Goal: Transaction & Acquisition: Book appointment/travel/reservation

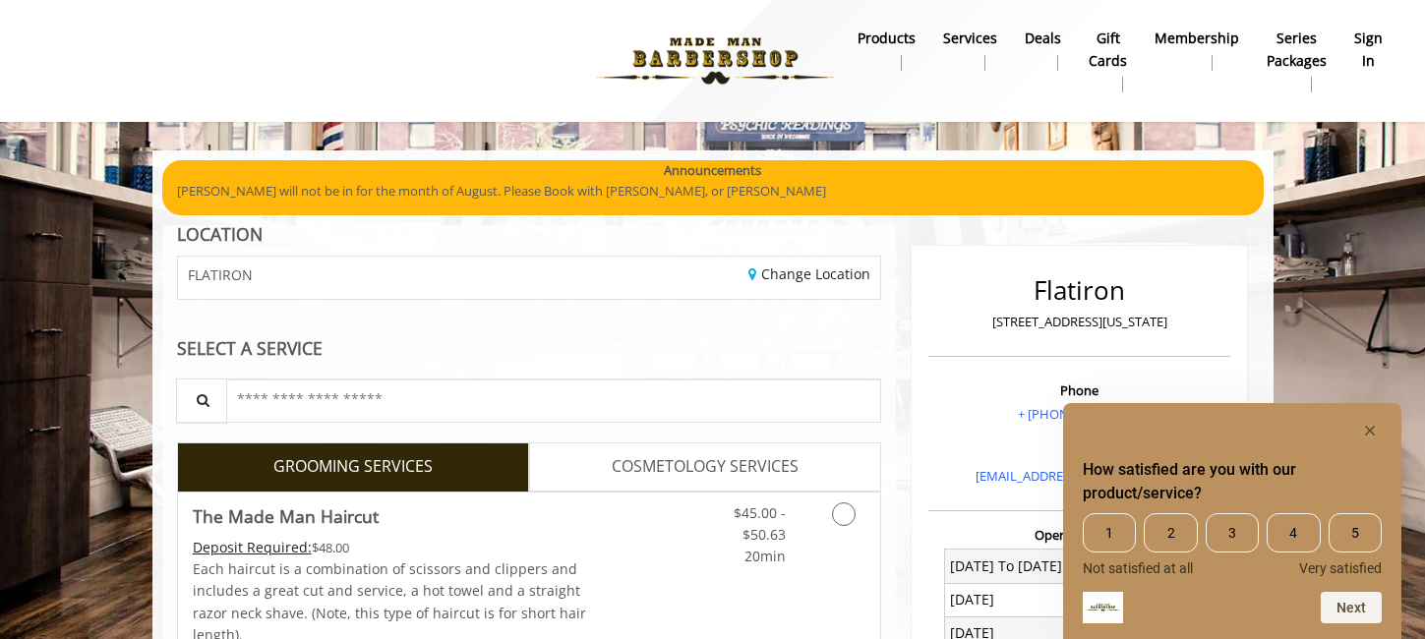
click at [1371, 415] on div "How satisfied are you with our product/service? 1 2 3 4 5 Not satisfied at all …" at bounding box center [1232, 521] width 338 height 236
click at [1368, 431] on icon "Hide survey" at bounding box center [1370, 431] width 10 height 10
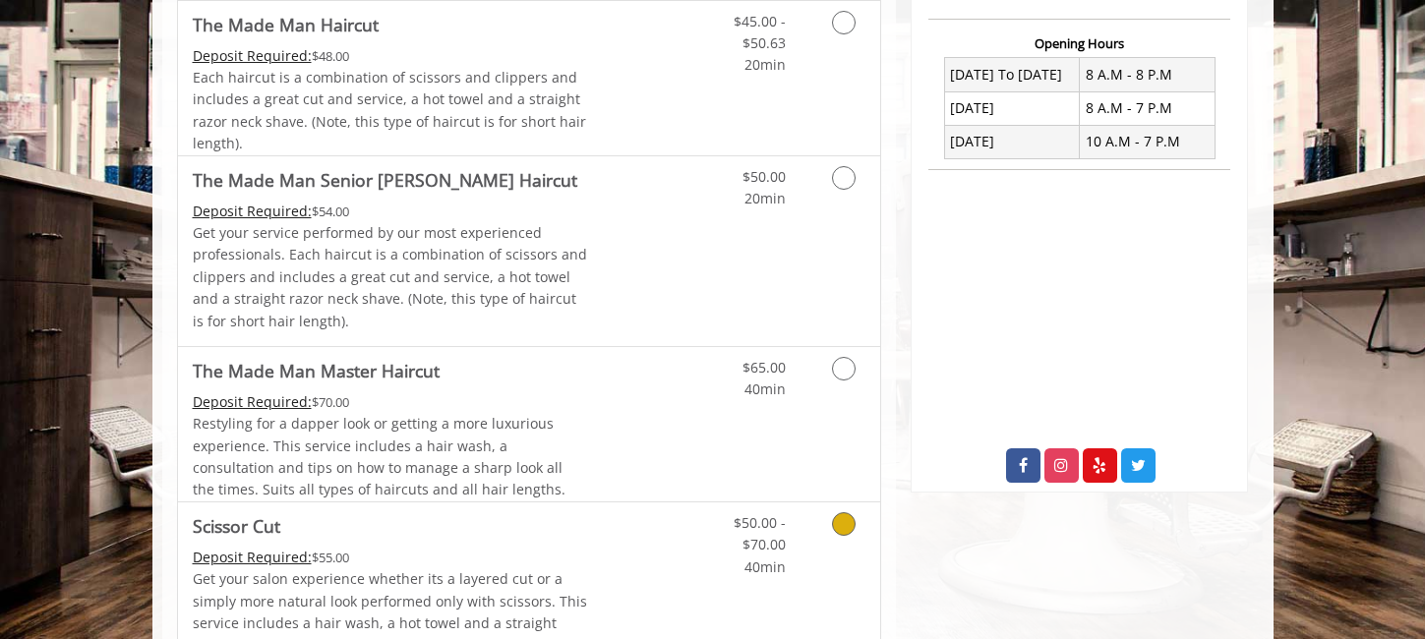
scroll to position [590, 0]
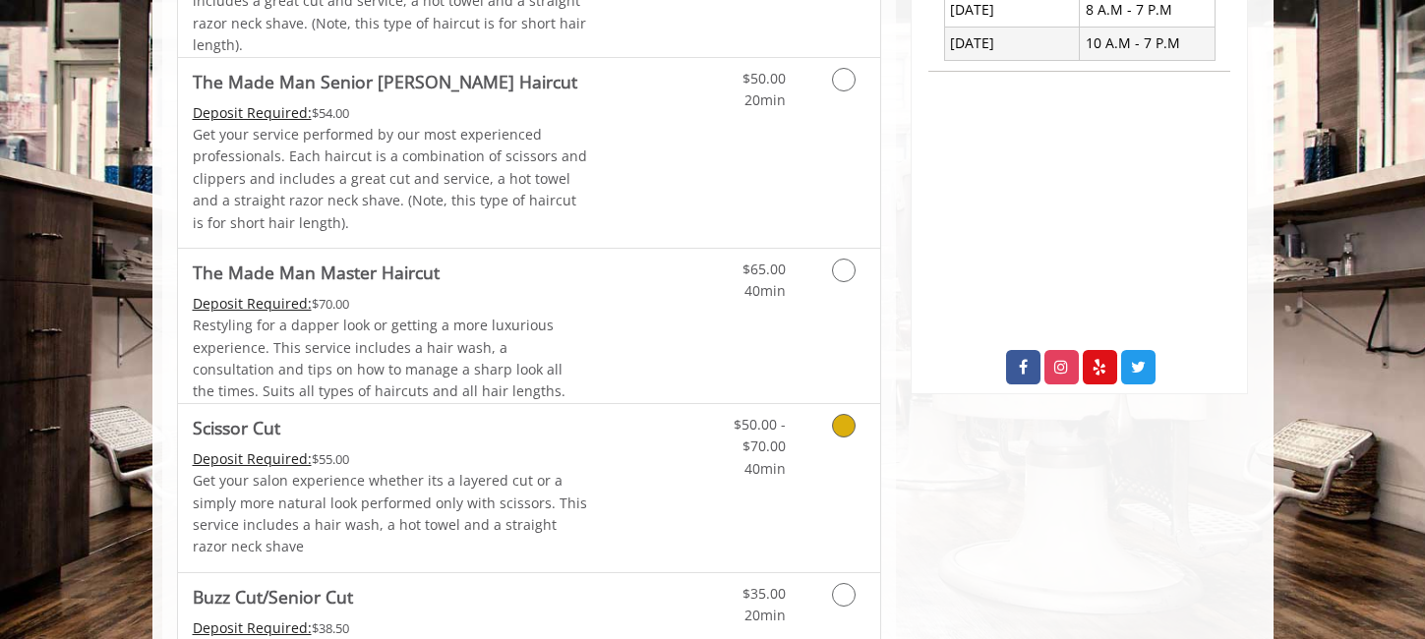
click at [844, 426] on icon "Grooming services" at bounding box center [844, 426] width 24 height 24
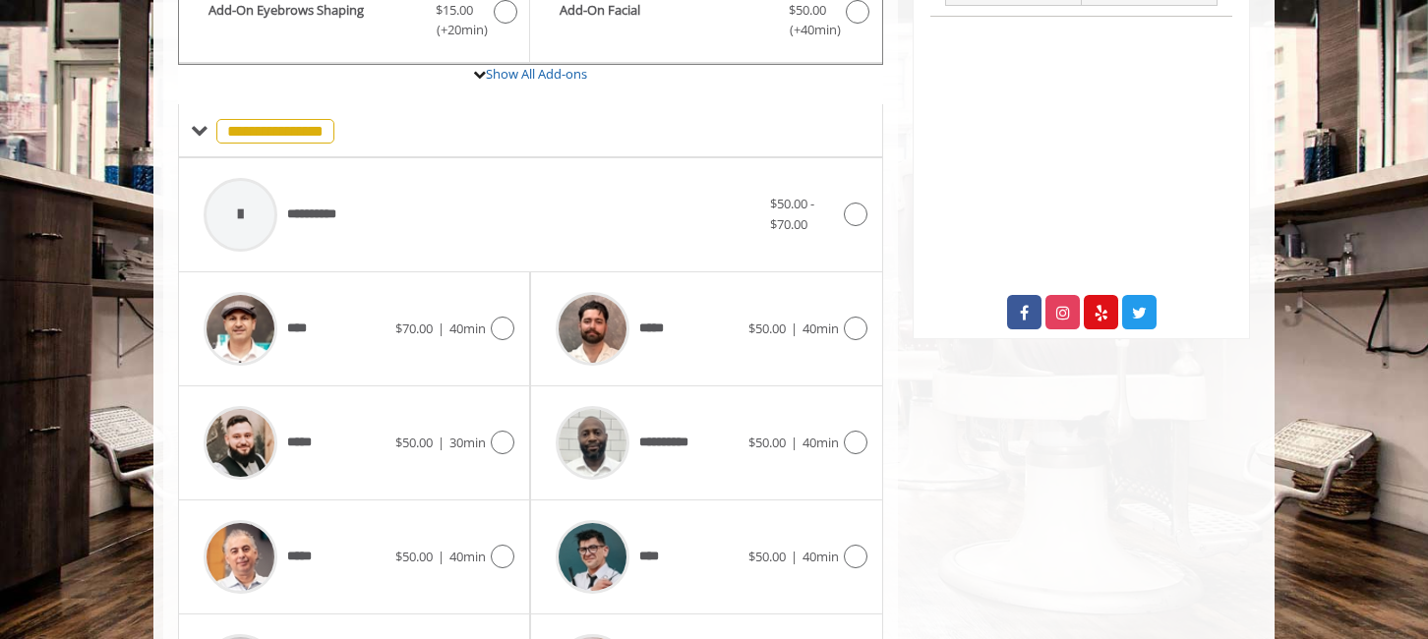
scroll to position [622, 0]
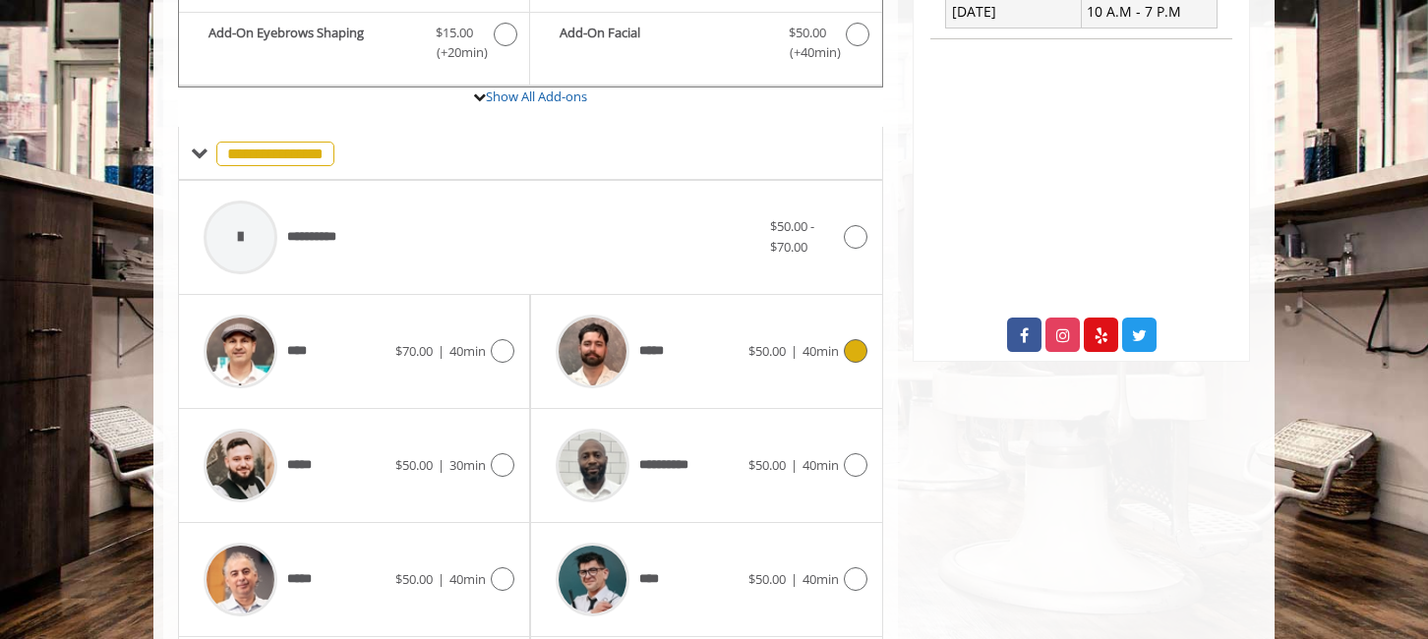
click at [655, 350] on span "*****" at bounding box center [656, 351] width 34 height 21
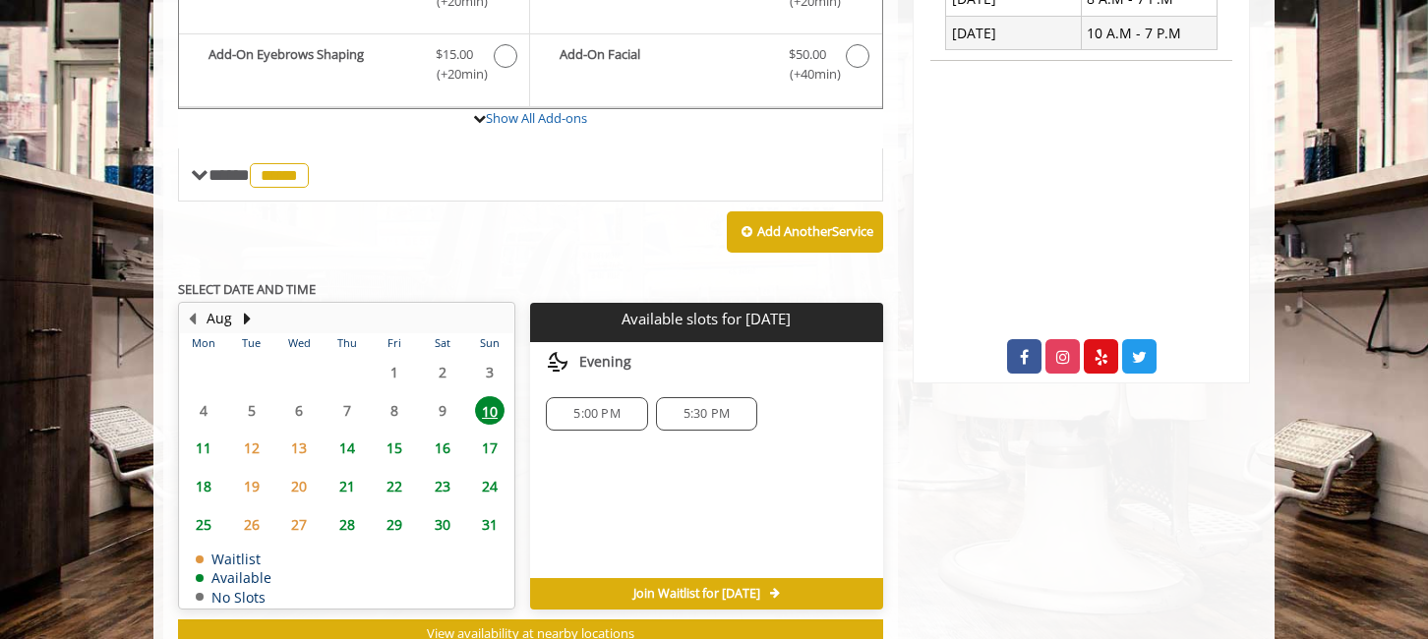
scroll to position [627, 0]
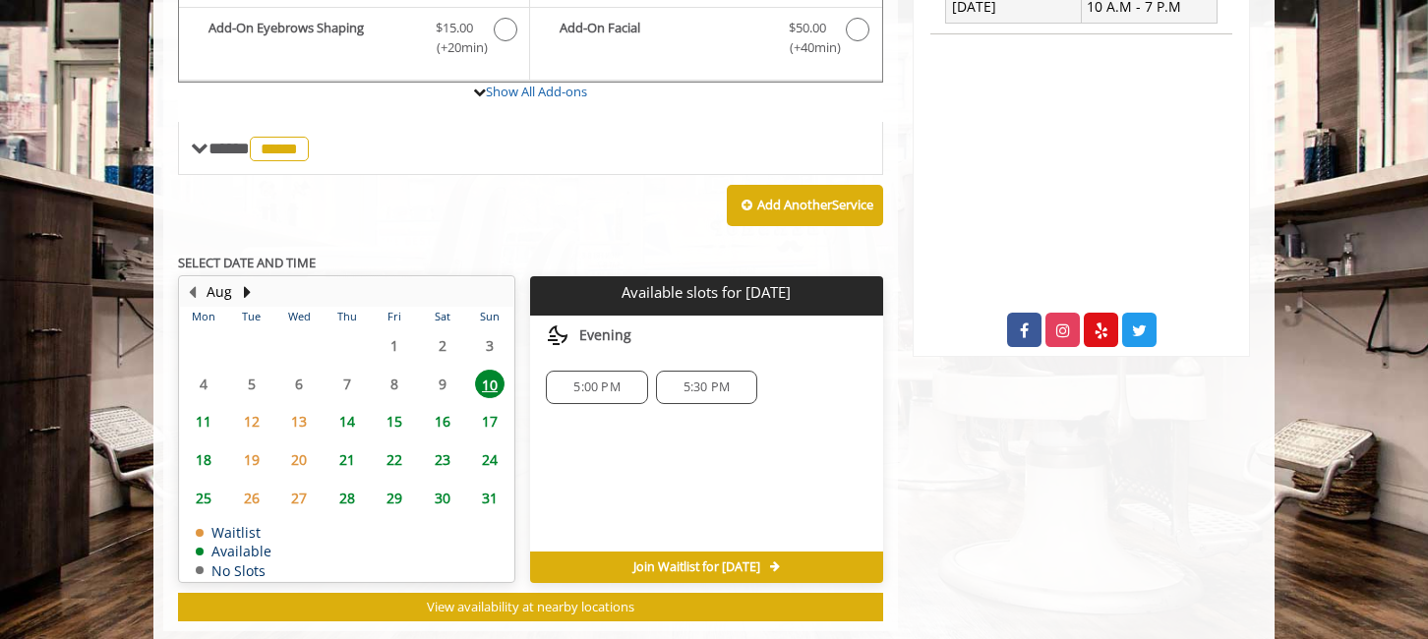
click at [589, 387] on span "5:00 PM" at bounding box center [596, 388] width 46 height 16
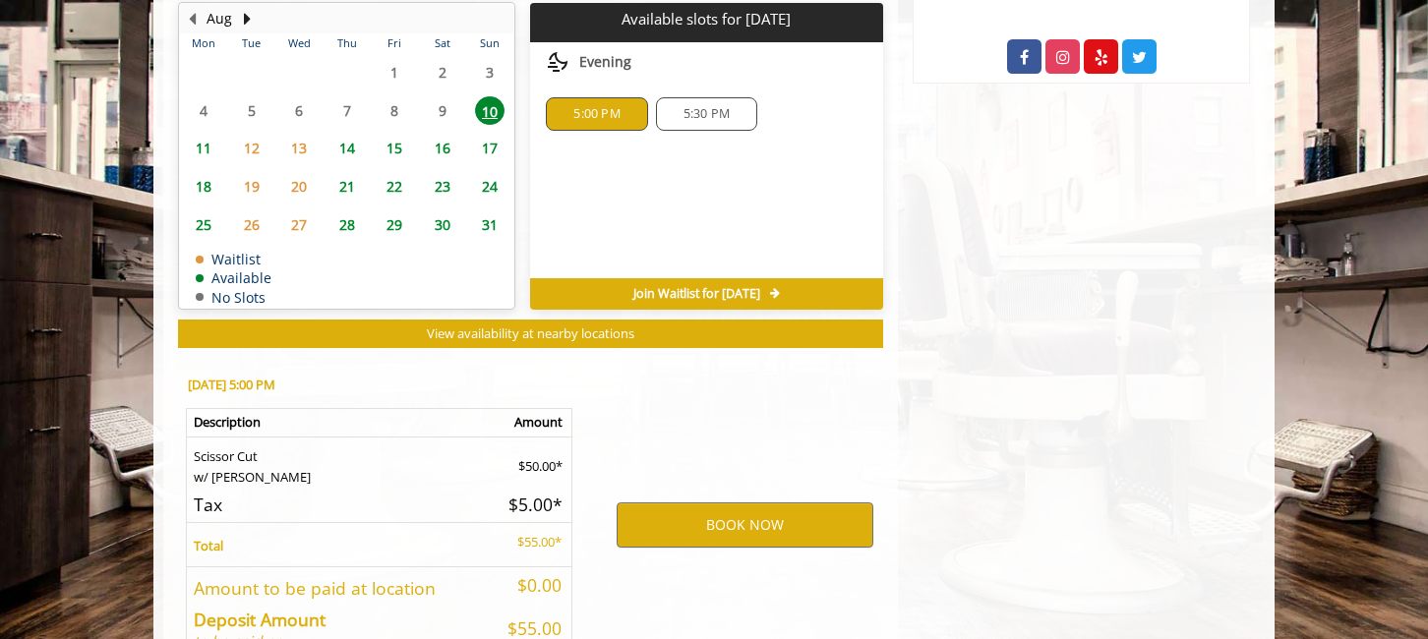
scroll to position [1024, 0]
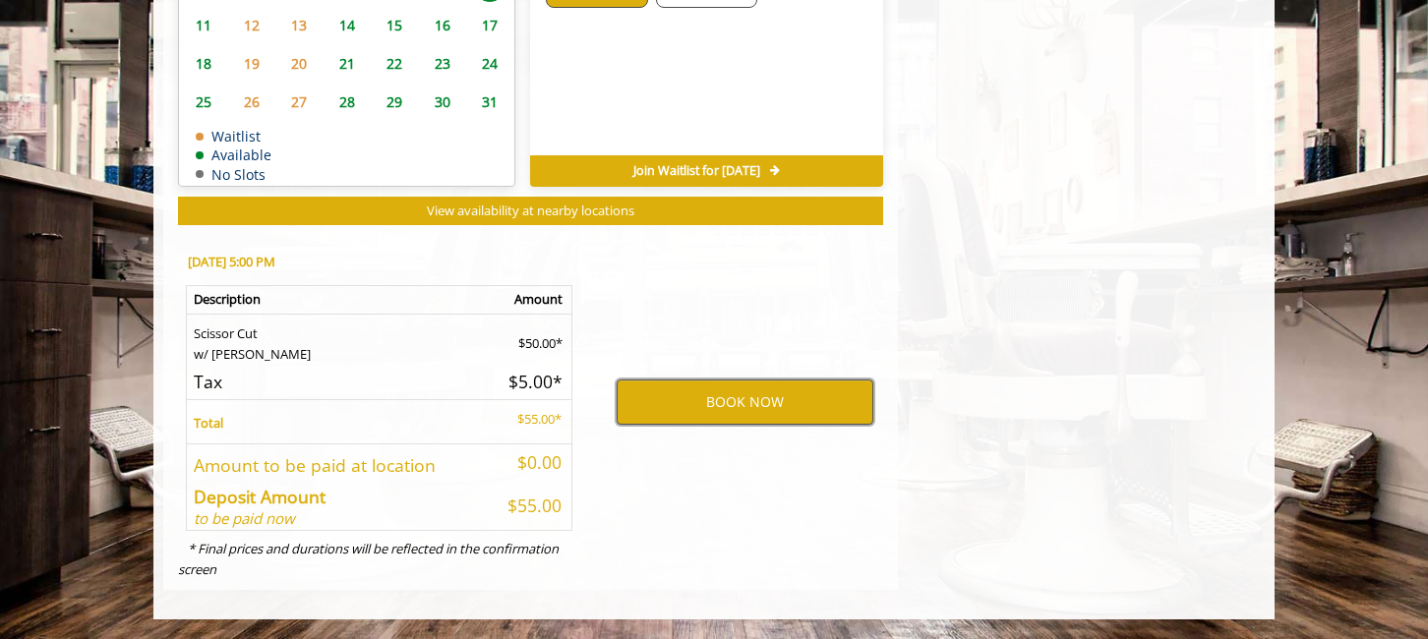
click at [685, 402] on button "BOOK NOW" at bounding box center [745, 402] width 257 height 45
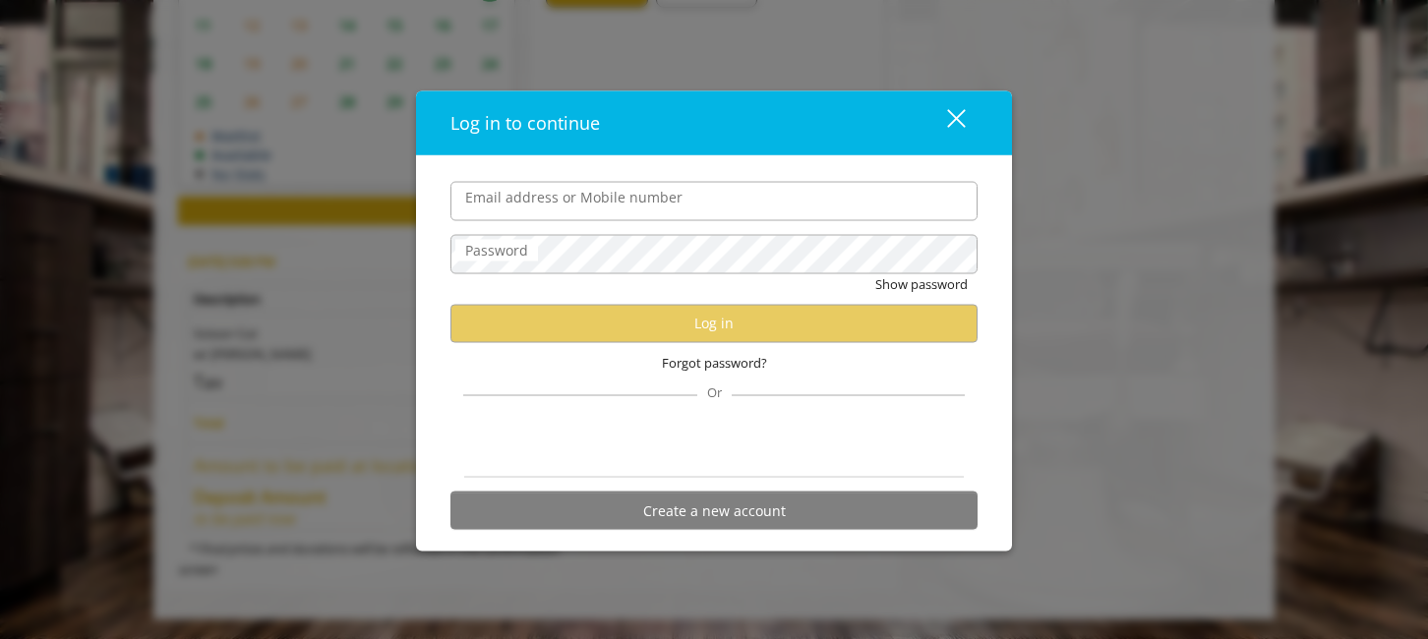
type input "**********"
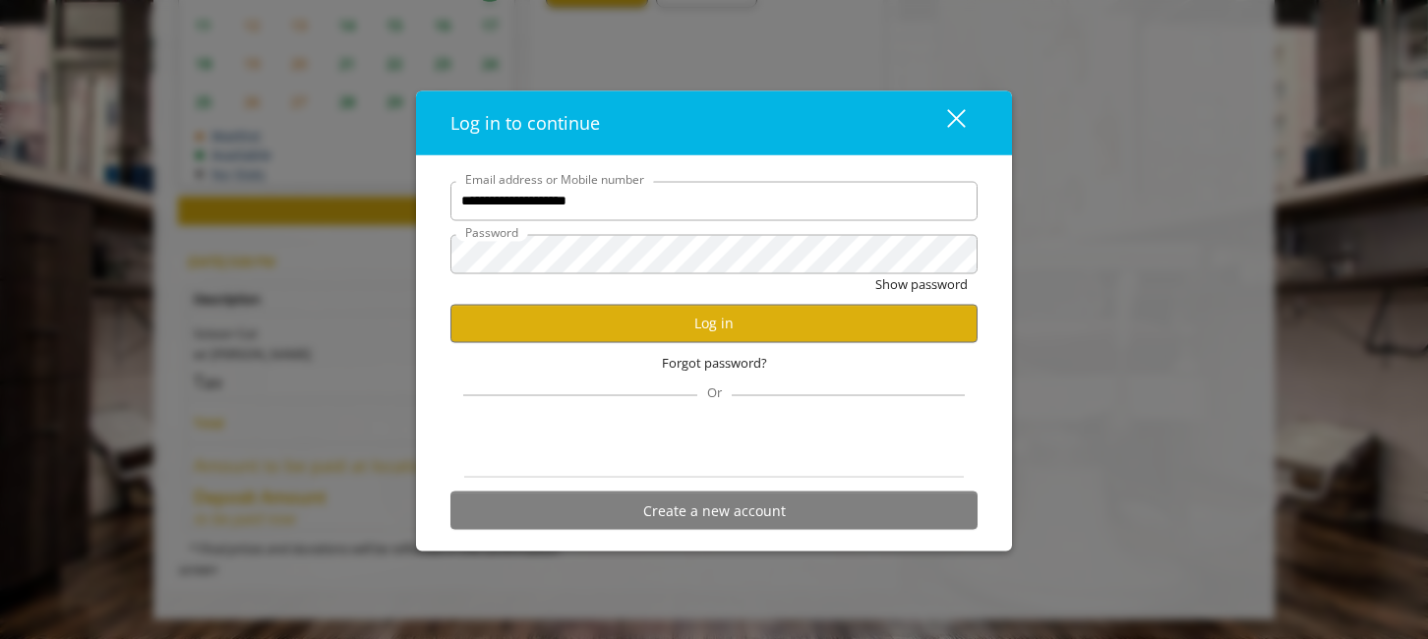
scroll to position [0, 0]
click at [702, 322] on button "Log in" at bounding box center [713, 323] width 527 height 38
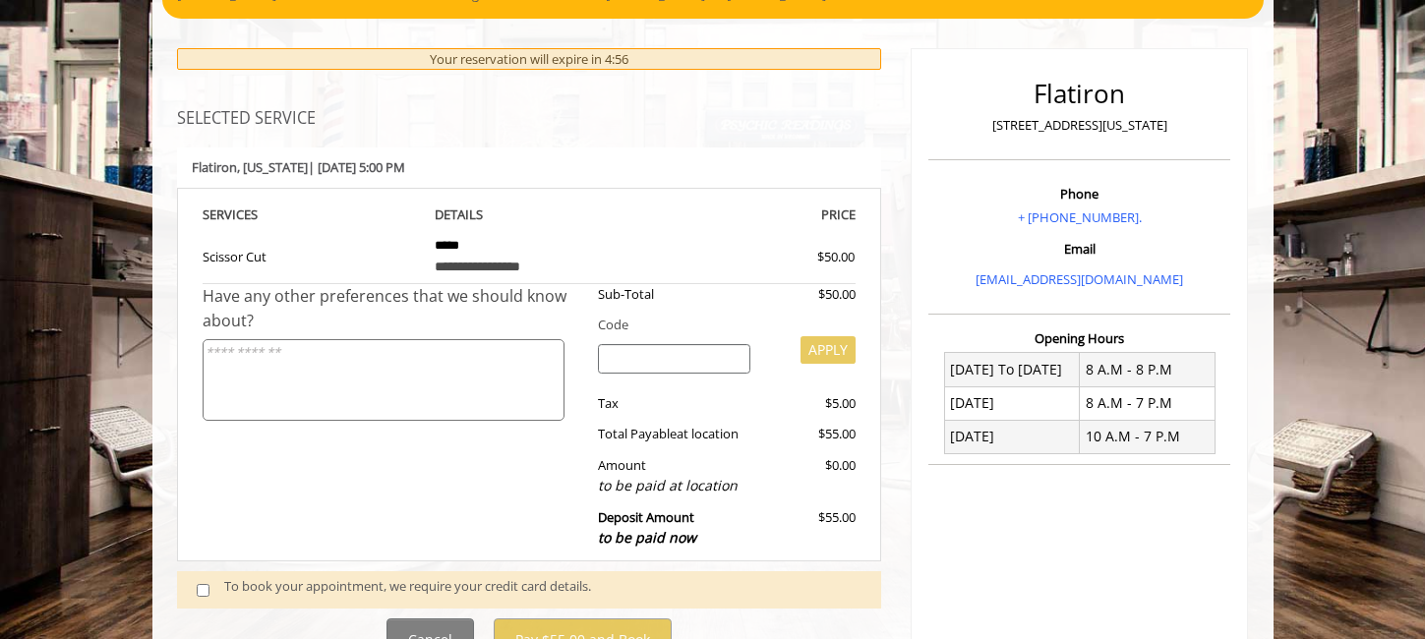
scroll to position [295, 0]
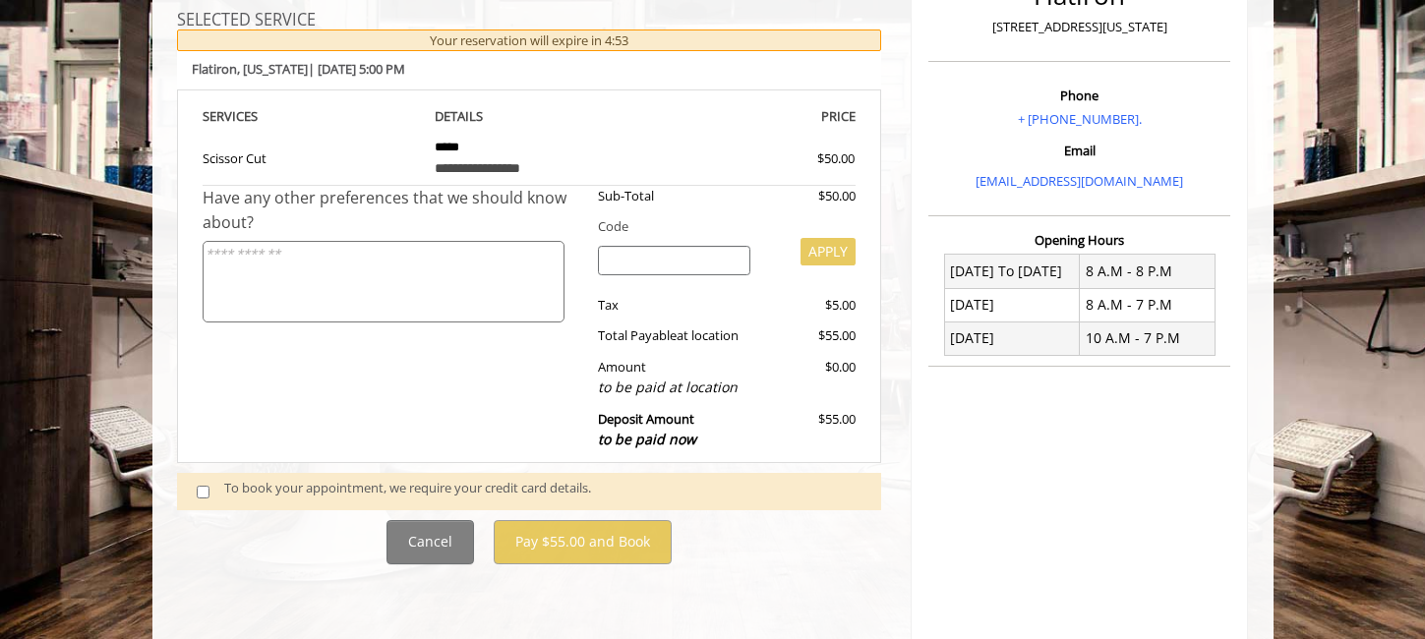
click at [202, 499] on span at bounding box center [211, 491] width 58 height 27
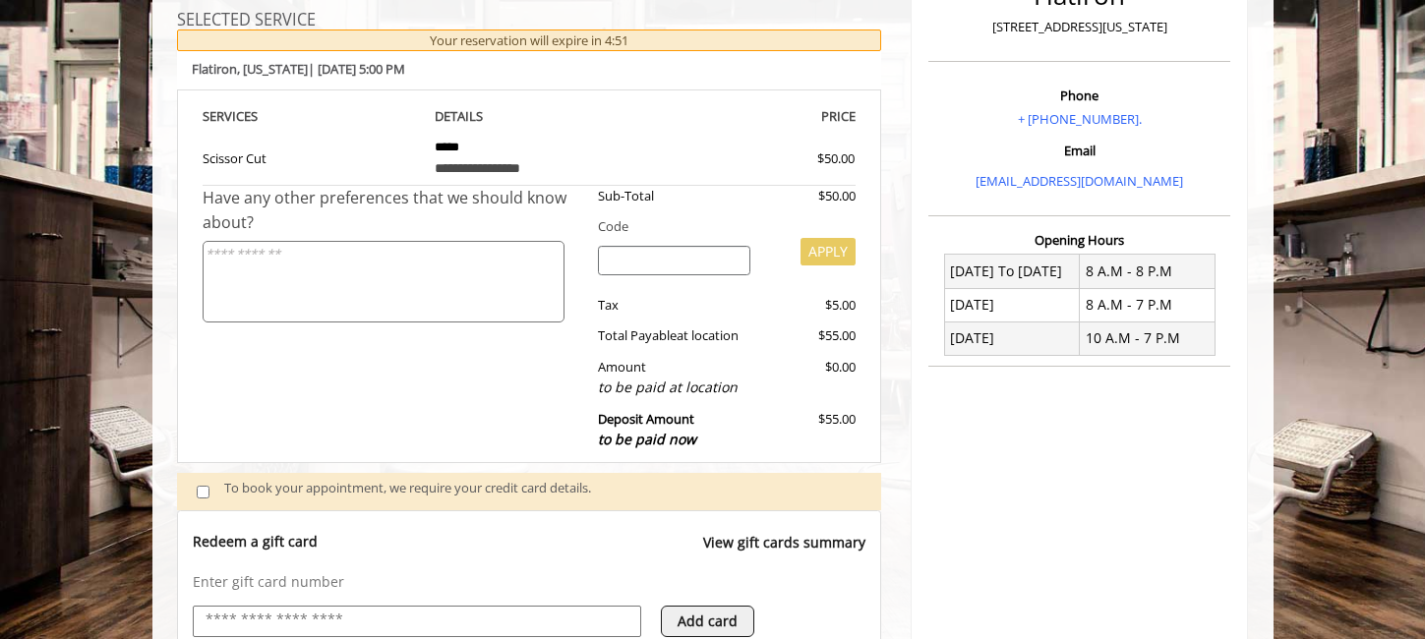
scroll to position [535, 0]
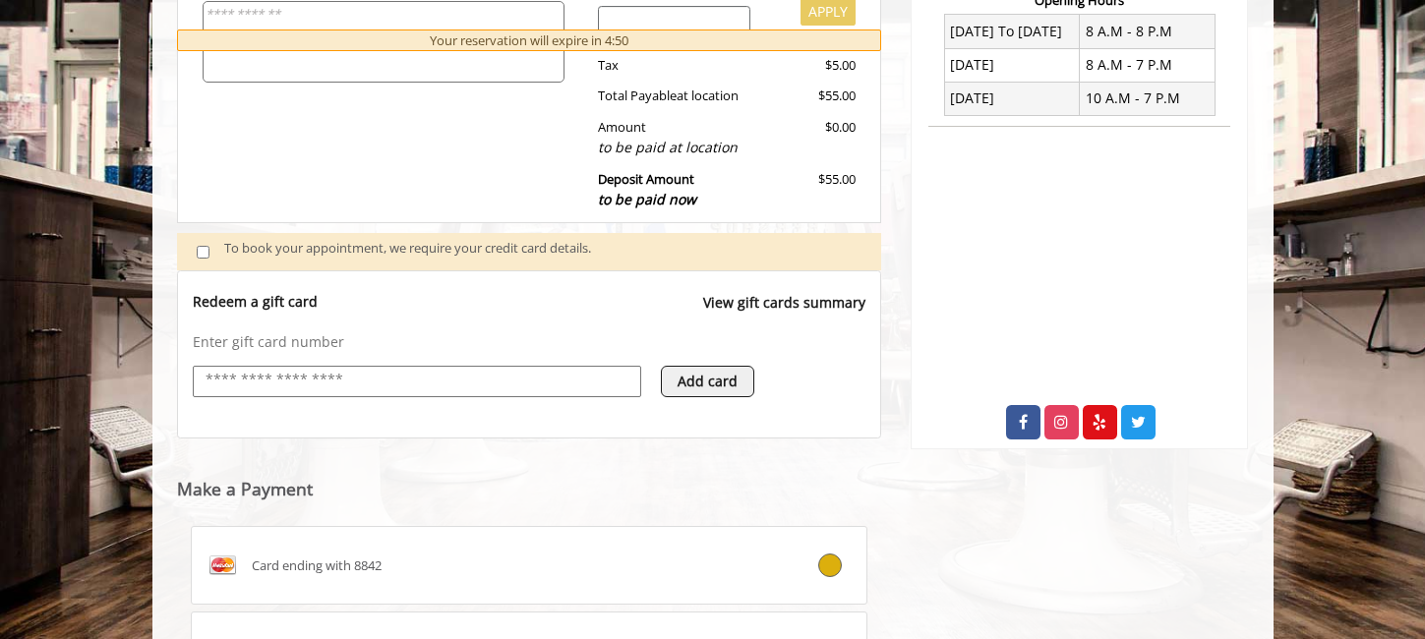
click at [294, 379] on input "text" at bounding box center [417, 381] width 427 height 24
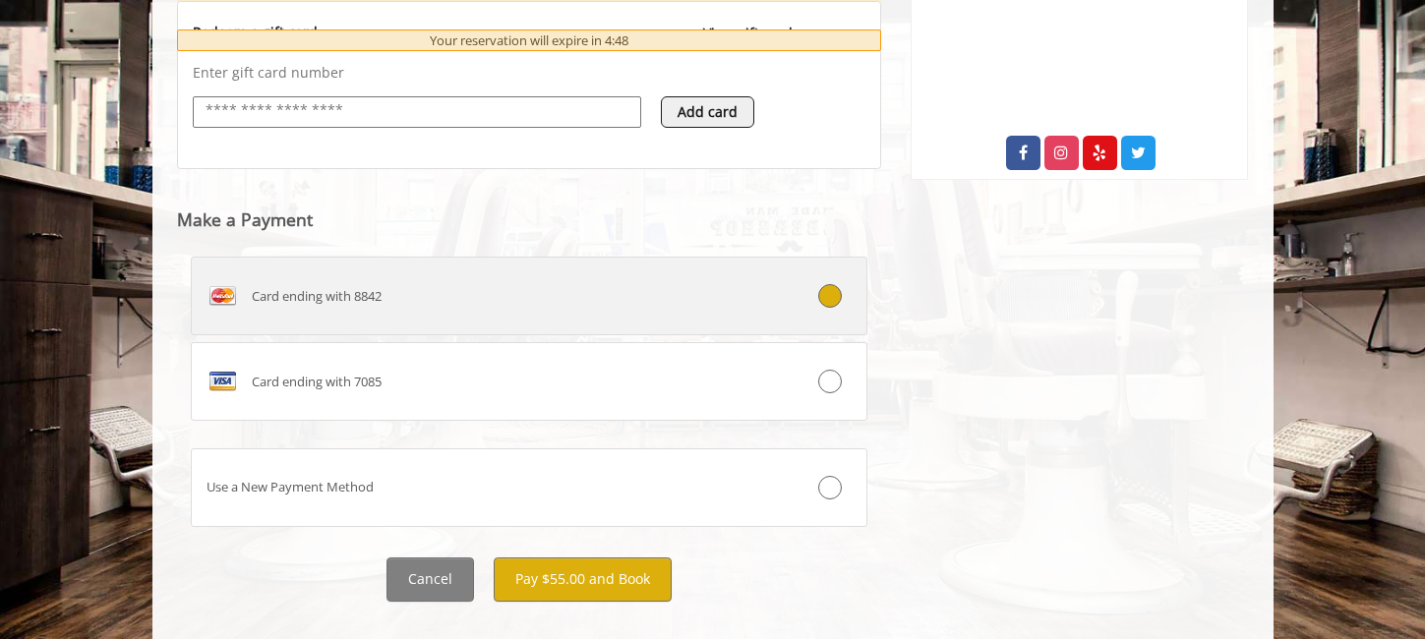
scroll to position [830, 0]
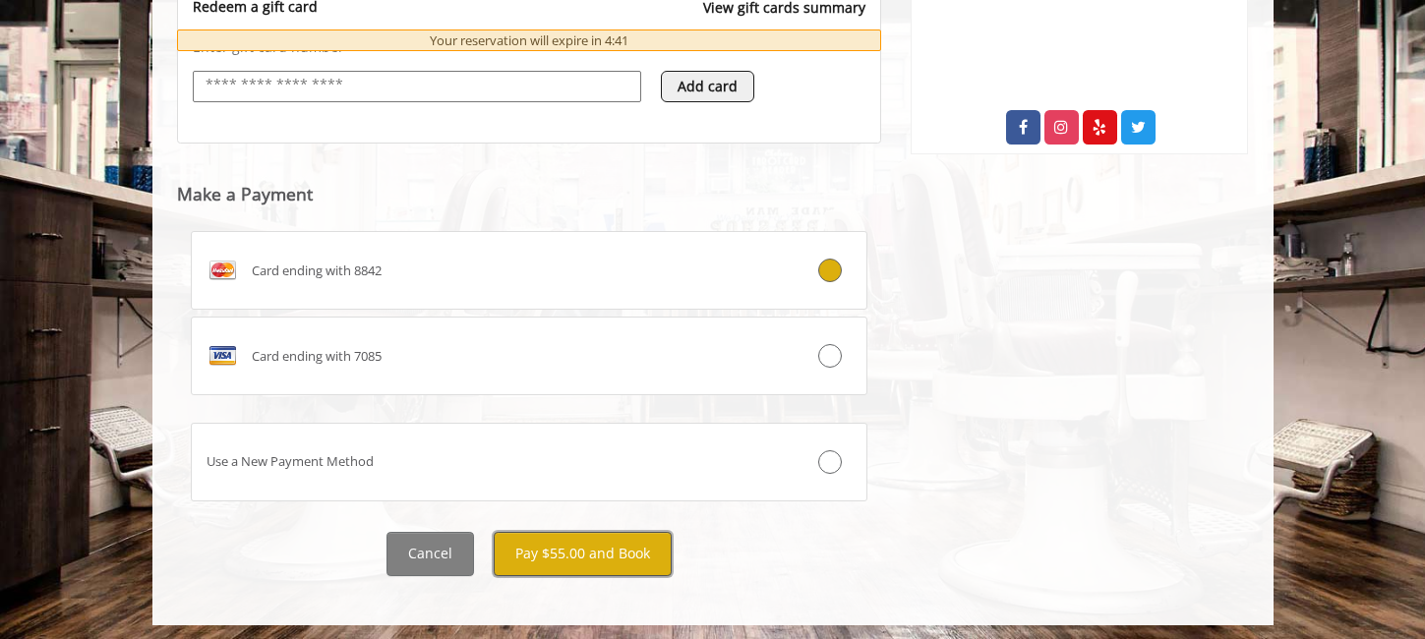
click at [558, 560] on button "Pay $55.00 and Book" at bounding box center [583, 554] width 178 height 44
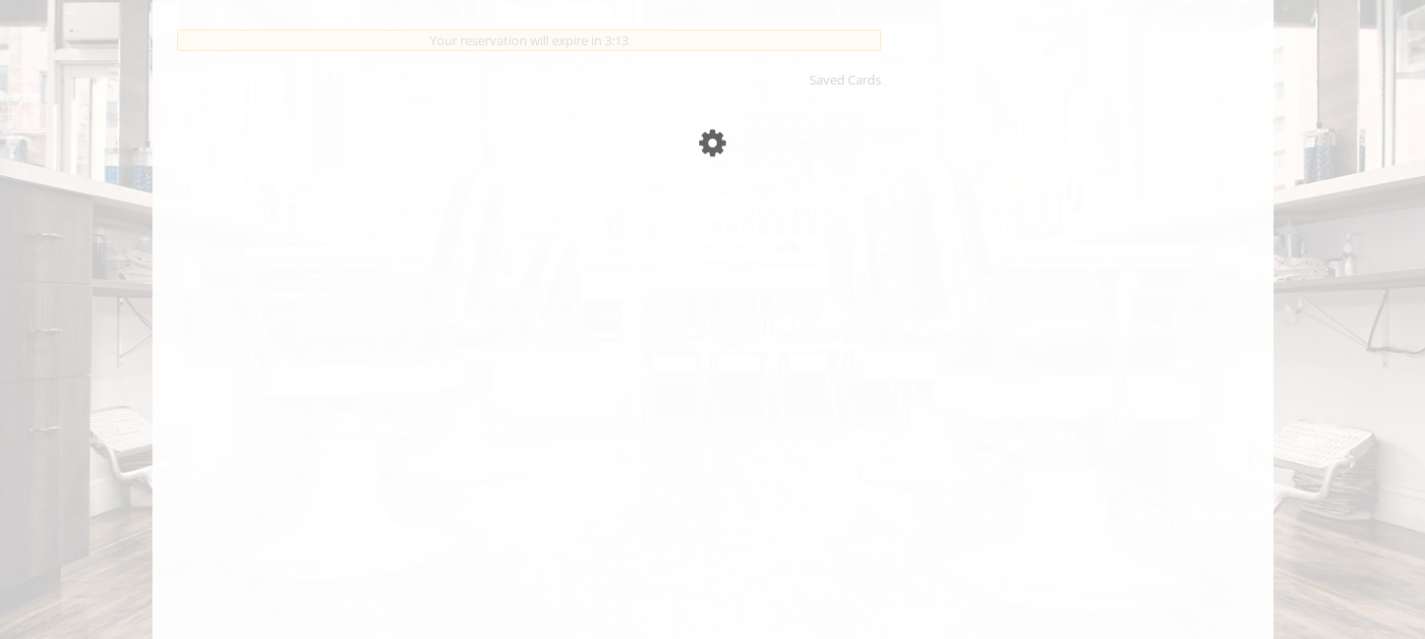
scroll to position [1171, 0]
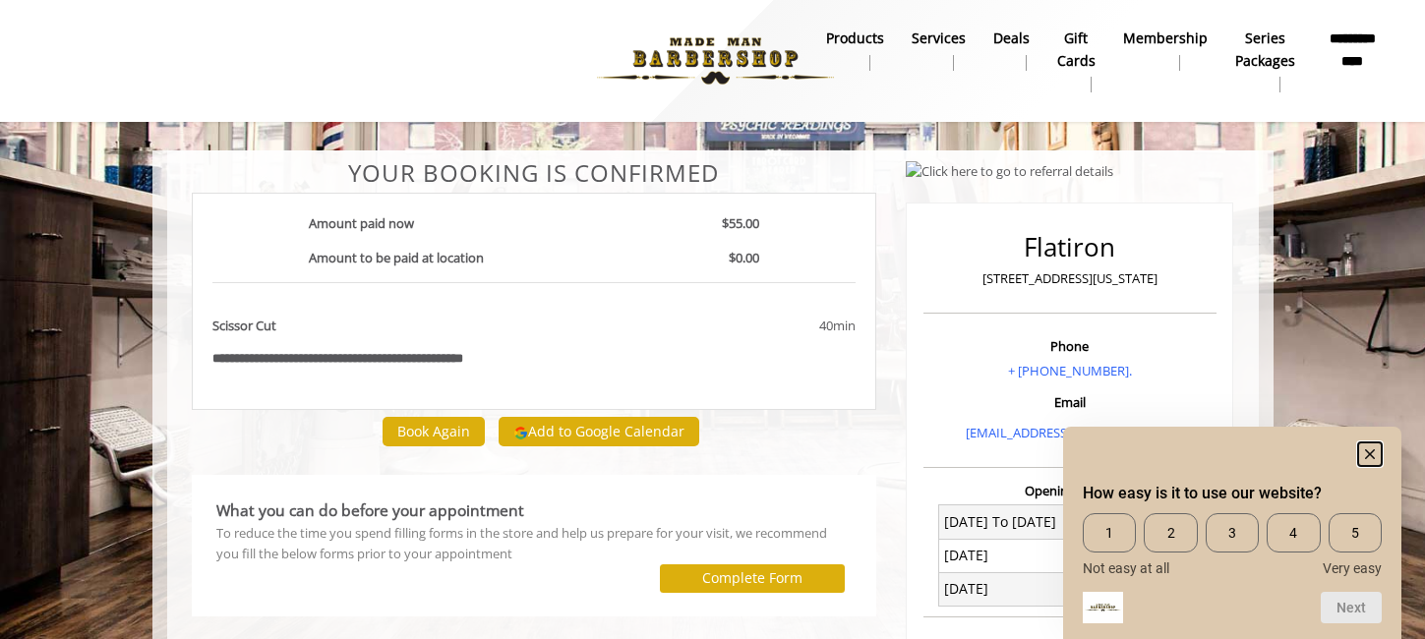
click at [1362, 457] on rect "Hide survey" at bounding box center [1370, 454] width 24 height 24
